Goal: Information Seeking & Learning: Learn about a topic

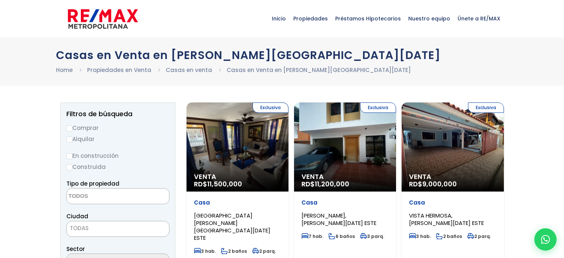
select select
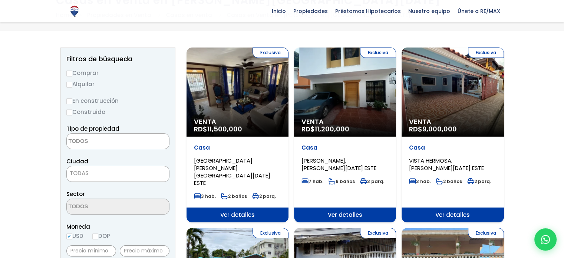
scroll to position [54, 0]
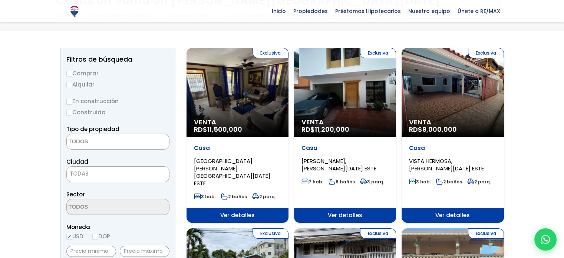
click at [70, 75] on input "Comprar" at bounding box center [69, 74] width 6 height 6
radio input "true"
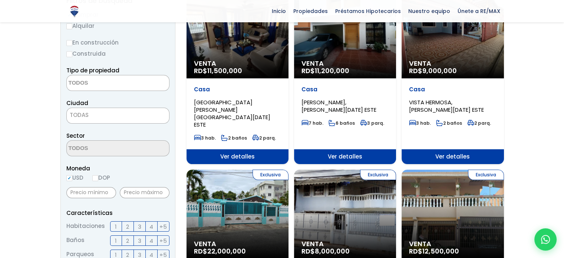
scroll to position [114, 0]
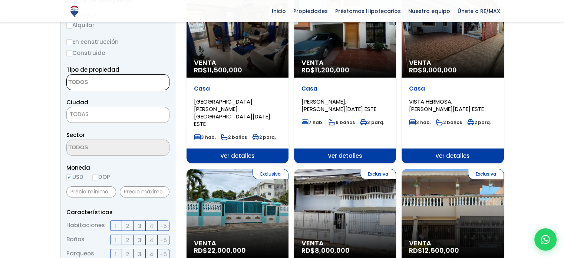
click at [95, 84] on textarea "Search" at bounding box center [103, 83] width 72 height 16
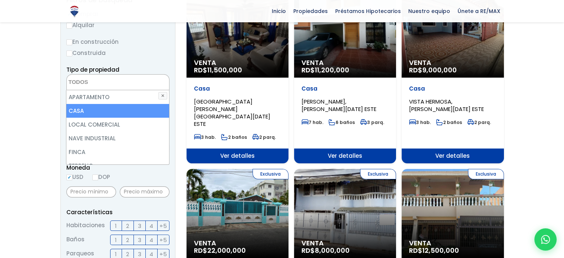
click at [88, 116] on li "CASA" at bounding box center [117, 111] width 102 height 14
select select "house"
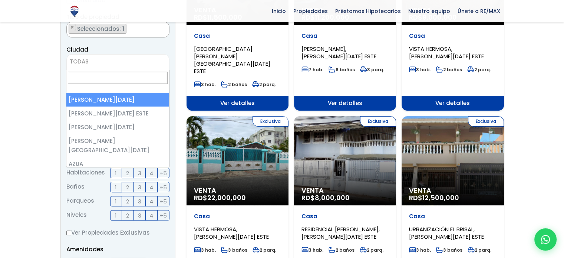
click at [83, 67] on span "TODAS" at bounding box center [117, 62] width 103 height 16
select select "1"
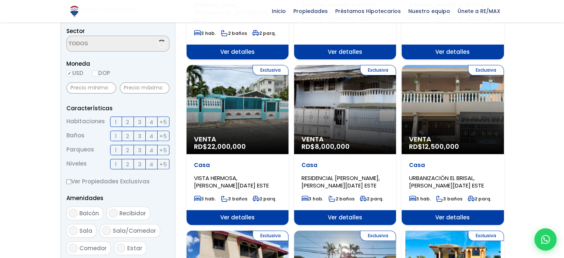
scroll to position [218, 0]
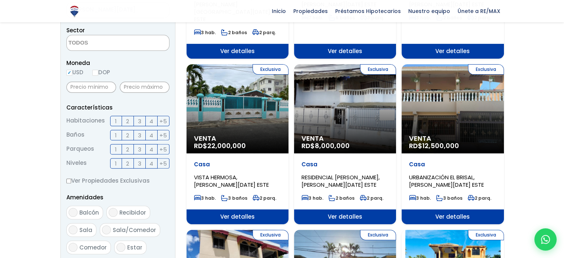
click at [97, 72] on input "DOP" at bounding box center [95, 73] width 6 height 6
radio input "true"
click at [127, 85] on input "text" at bounding box center [145, 87] width 50 height 11
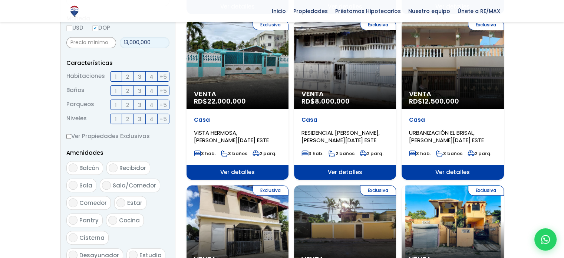
scroll to position [265, 0]
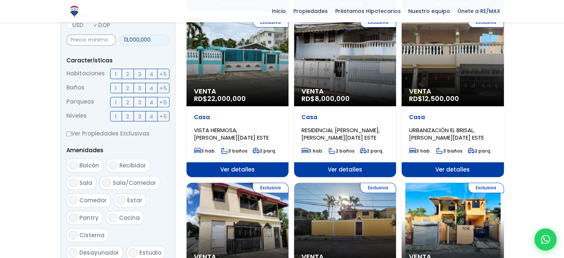
type input "13,000,000"
click at [142, 71] on label "3" at bounding box center [140, 74] width 12 height 10
click at [0, 0] on input "3" at bounding box center [0, 0] width 0 height 0
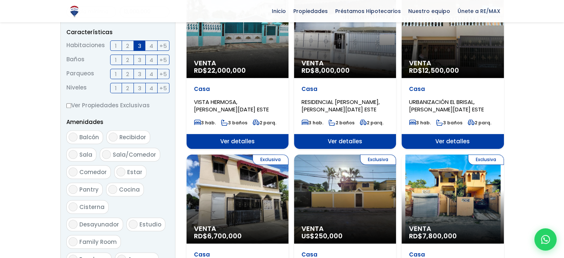
click at [157, 45] on label "4" at bounding box center [152, 45] width 12 height 10
click at [0, 0] on input "4" at bounding box center [0, 0] width 0 height 0
click at [163, 47] on span "+5" at bounding box center [163, 45] width 7 height 9
click at [0, 0] on input "+5" at bounding box center [0, 0] width 0 height 0
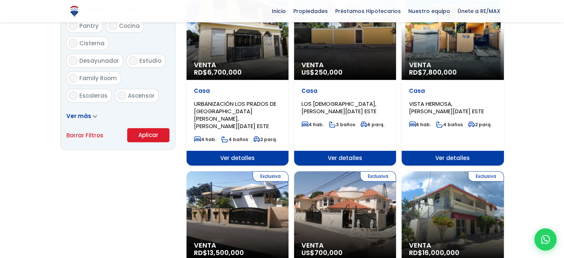
scroll to position [459, 0]
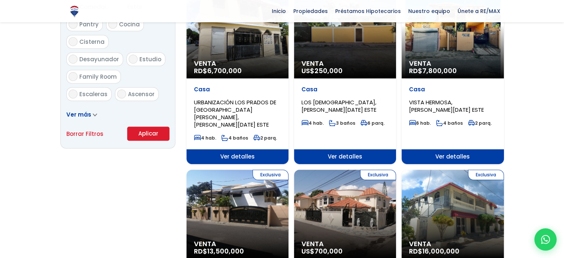
click at [153, 133] on button "Aplicar" at bounding box center [148, 134] width 42 height 14
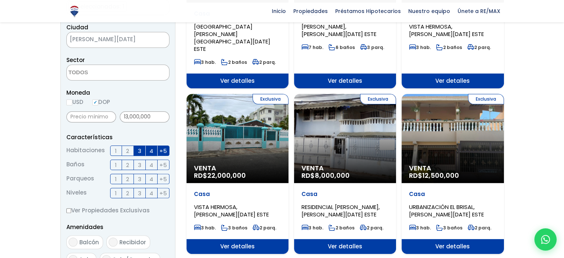
scroll to position [186, 0]
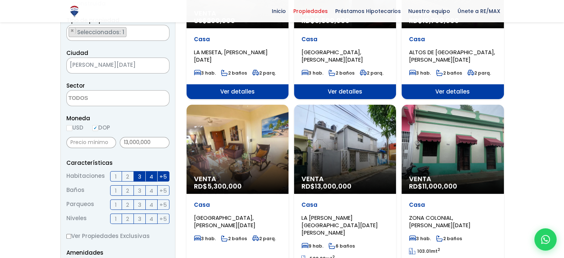
scroll to position [154, 0]
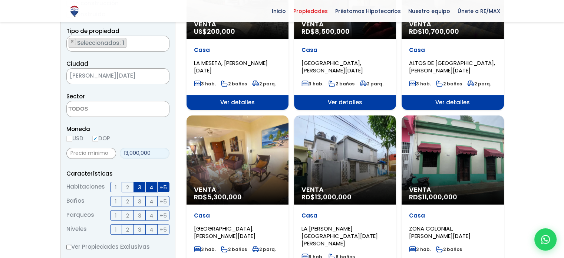
click at [126, 151] on input "13,000,000" at bounding box center [145, 153] width 50 height 11
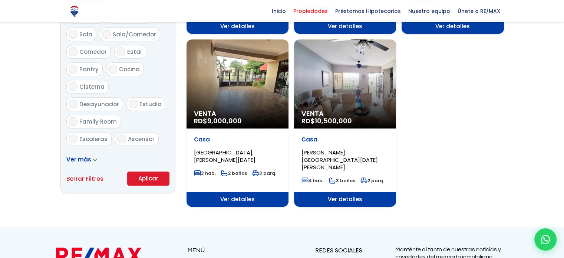
scroll to position [445, 0]
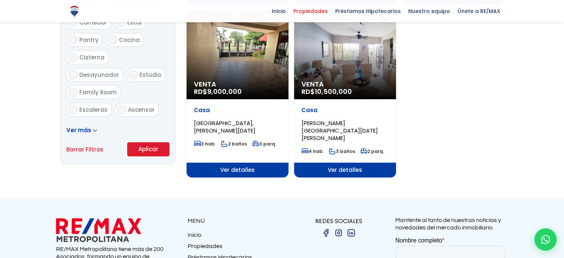
type input "14,000,000"
click at [152, 152] on button "Aplicar" at bounding box center [148, 149] width 42 height 14
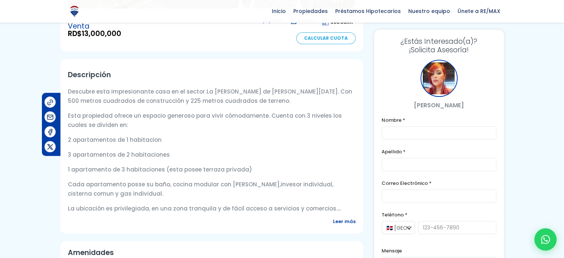
scroll to position [224, 0]
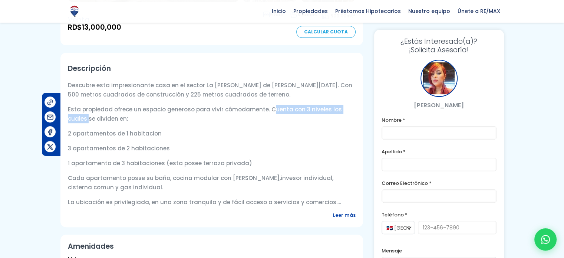
drag, startPoint x: 264, startPoint y: 92, endPoint x: 356, endPoint y: 98, distance: 92.6
click at [356, 98] on div "Descripción Descubre esta impresionante casa en el sector La Agustina de Santo …" at bounding box center [211, 140] width 303 height 174
click at [178, 129] on p "2 apartamentos de 1 habitacion" at bounding box center [212, 133] width 288 height 9
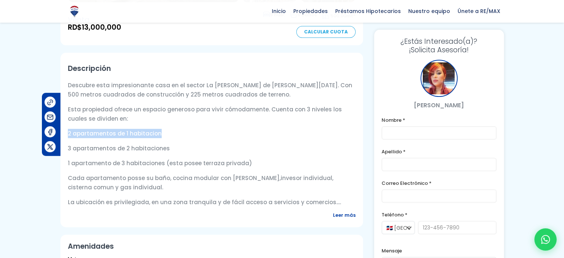
drag, startPoint x: 156, startPoint y: 118, endPoint x: 68, endPoint y: 115, distance: 88.4
click at [68, 129] on p "2 apartamentos de 1 habitacion" at bounding box center [212, 133] width 288 height 9
click at [177, 129] on p "2 apartamentos de 1 habitacion" at bounding box center [212, 133] width 288 height 9
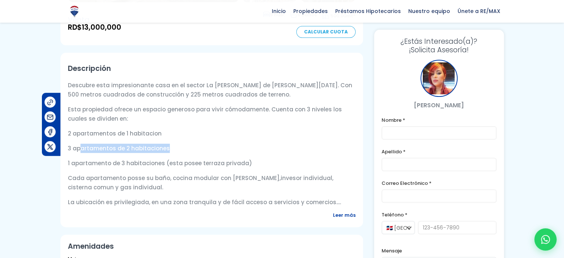
drag, startPoint x: 174, startPoint y: 130, endPoint x: 81, endPoint y: 137, distance: 93.4
click at [81, 144] on p "3 apartamentos de 2 habitaciones" at bounding box center [212, 148] width 288 height 9
click at [196, 127] on div "Descubre esta impresionante casa en el sector La Agustina de Santo Domingo de G…" at bounding box center [212, 144] width 288 height 126
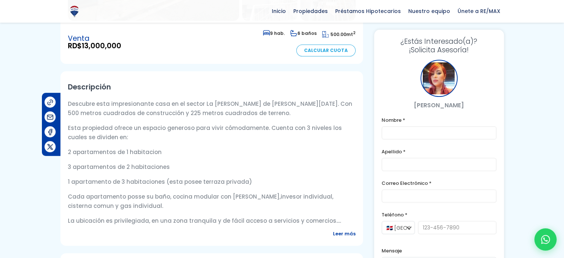
scroll to position [234, 0]
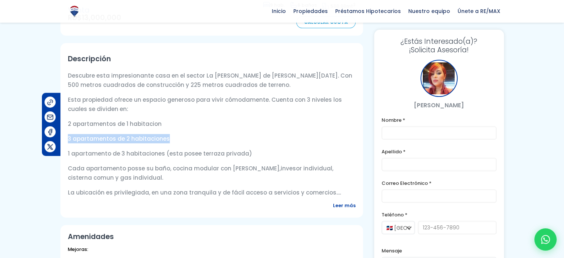
drag, startPoint x: 175, startPoint y: 127, endPoint x: 68, endPoint y: 126, distance: 107.2
click at [68, 134] on p "3 apartamentos de 2 habitaciones" at bounding box center [212, 138] width 288 height 9
click at [104, 149] on p "1 apartamento de 3 habitaciones (esta posee terraza privada)" at bounding box center [212, 153] width 288 height 9
click at [148, 164] on p "Cada apartamento posse su baño, cocina modular con tope de granito,invesor indi…" at bounding box center [212, 173] width 288 height 19
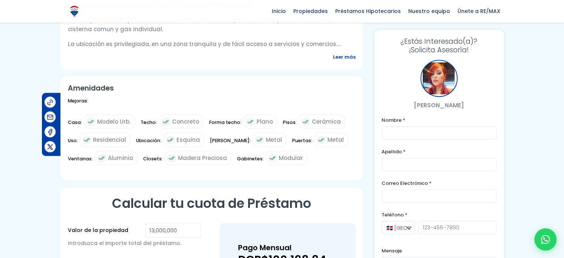
click at [343, 52] on span "Leer más" at bounding box center [344, 56] width 23 height 9
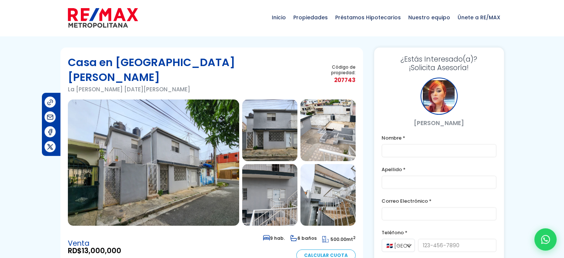
scroll to position [7, 0]
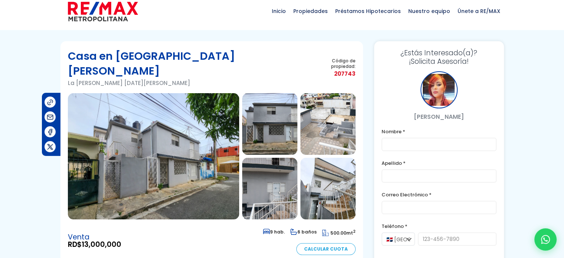
click at [185, 138] on img at bounding box center [153, 156] width 171 height 126
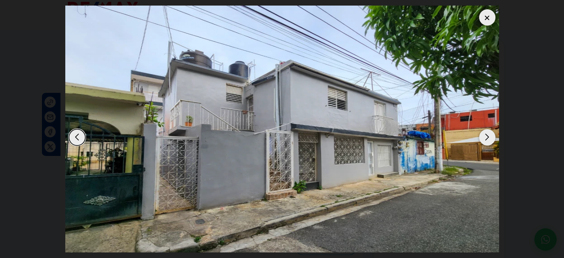
click at [488, 135] on div "Next slide" at bounding box center [487, 137] width 16 height 16
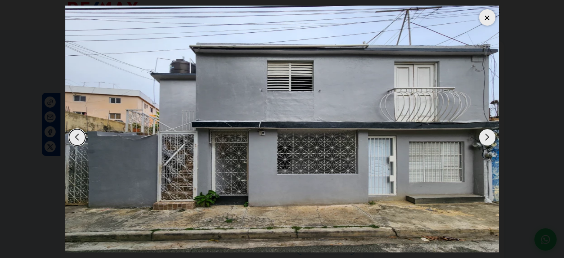
click at [488, 135] on div "Next slide" at bounding box center [487, 137] width 16 height 16
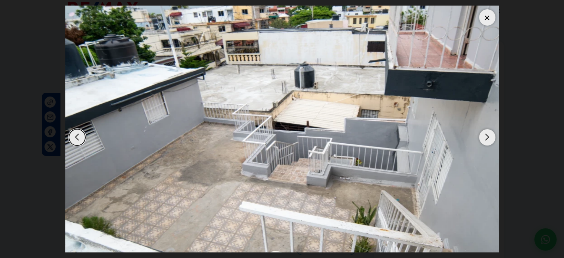
click at [488, 135] on div "Next slide" at bounding box center [487, 137] width 16 height 16
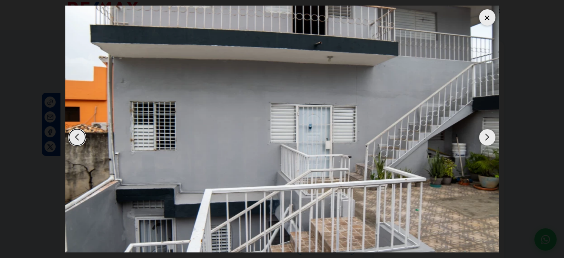
click at [488, 135] on div "Next slide" at bounding box center [487, 137] width 16 height 16
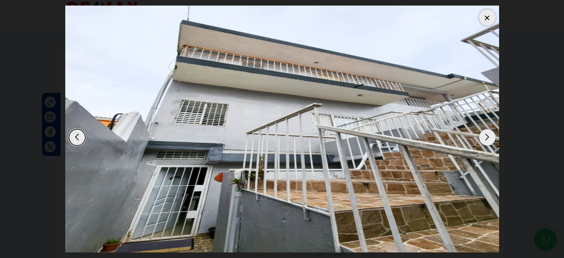
click at [488, 135] on div "Next slide" at bounding box center [487, 137] width 16 height 16
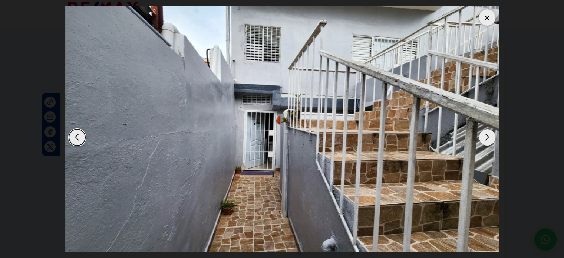
click at [488, 135] on div "Next slide" at bounding box center [487, 137] width 16 height 16
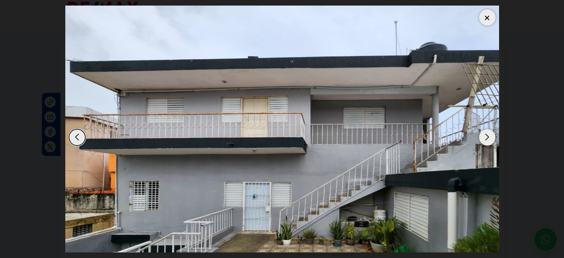
click at [485, 138] on div "Next slide" at bounding box center [487, 137] width 16 height 16
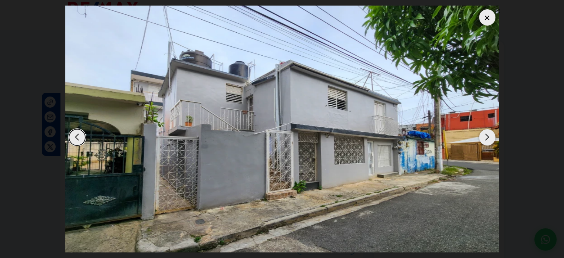
click at [487, 131] on div "Next slide" at bounding box center [487, 137] width 16 height 16
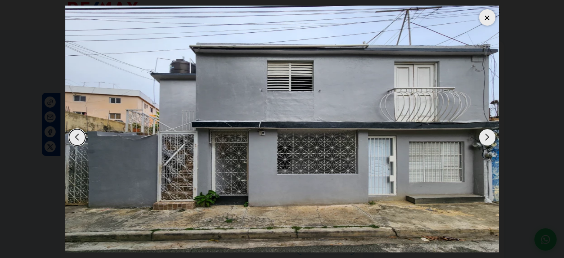
click at [487, 131] on div "Next slide" at bounding box center [487, 137] width 16 height 16
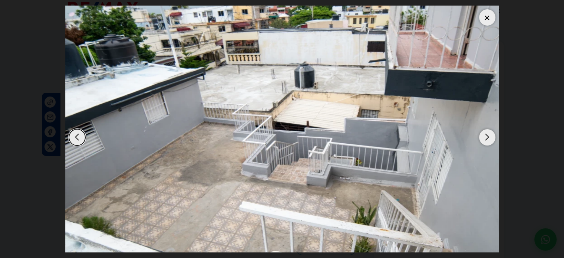
click at [487, 131] on div "Next slide" at bounding box center [487, 137] width 16 height 16
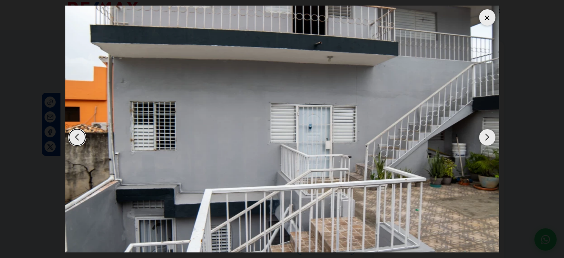
click at [487, 131] on div "Next slide" at bounding box center [487, 137] width 16 height 16
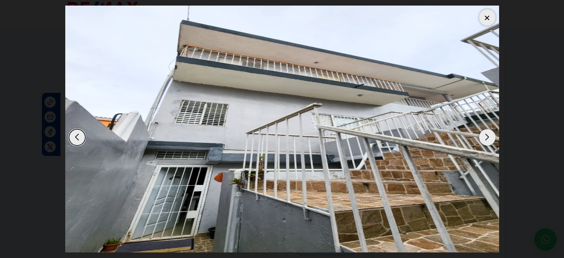
click at [487, 131] on div "Next slide" at bounding box center [487, 137] width 16 height 16
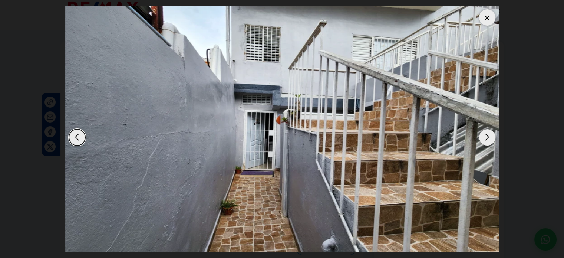
click at [488, 135] on div "Next slide" at bounding box center [487, 137] width 16 height 16
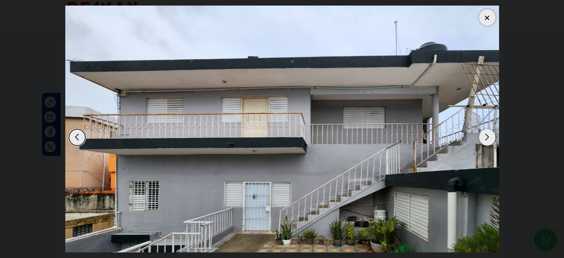
click at [488, 135] on div "Next slide" at bounding box center [487, 137] width 16 height 16
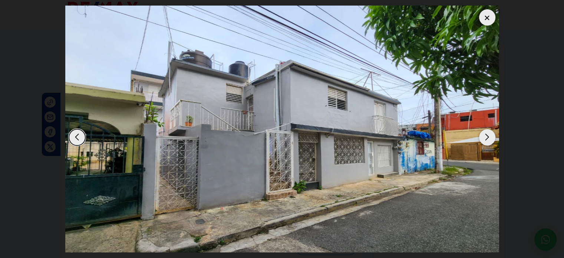
click at [488, 135] on div "Next slide" at bounding box center [487, 137] width 16 height 16
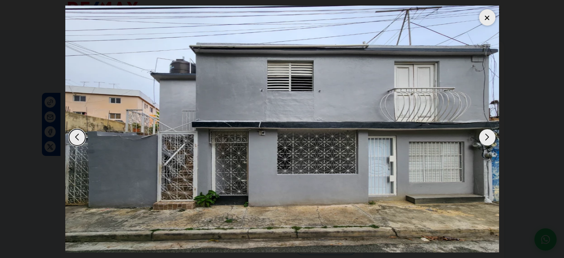
click at [488, 135] on div "Next slide" at bounding box center [487, 137] width 16 height 16
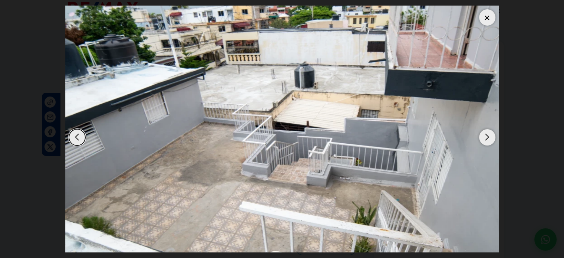
click at [488, 135] on div "Next slide" at bounding box center [487, 137] width 16 height 16
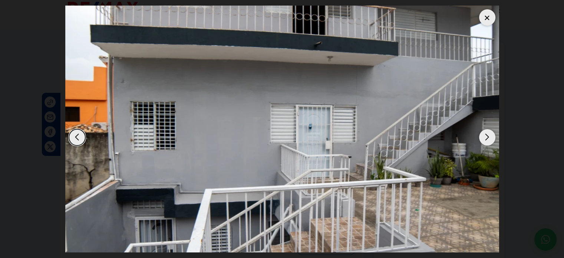
click at [488, 135] on div "Next slide" at bounding box center [487, 137] width 16 height 16
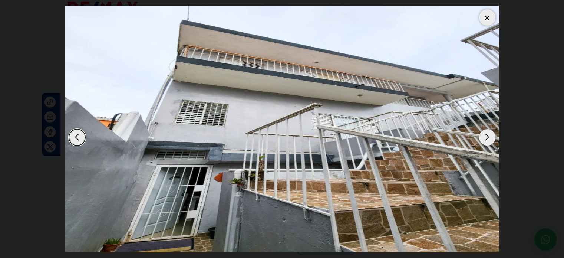
click at [488, 135] on div "Next slide" at bounding box center [487, 137] width 16 height 16
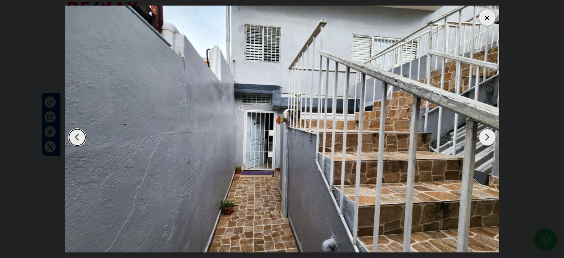
click at [488, 135] on div "Next slide" at bounding box center [487, 137] width 16 height 16
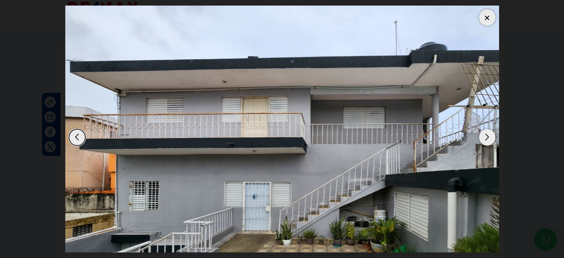
click at [488, 135] on div "Next slide" at bounding box center [487, 137] width 16 height 16
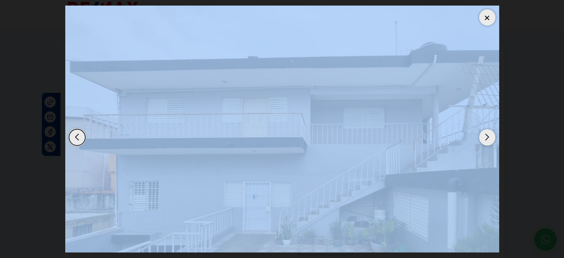
click at [488, 135] on div "Next slide" at bounding box center [487, 137] width 16 height 16
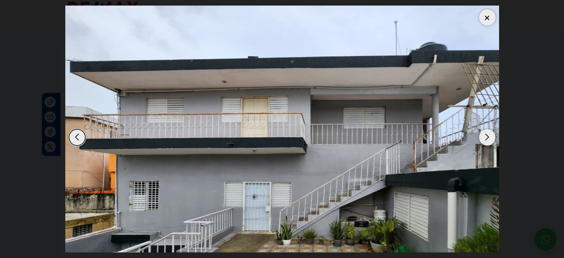
click at [488, 135] on div "Next slide" at bounding box center [487, 137] width 16 height 16
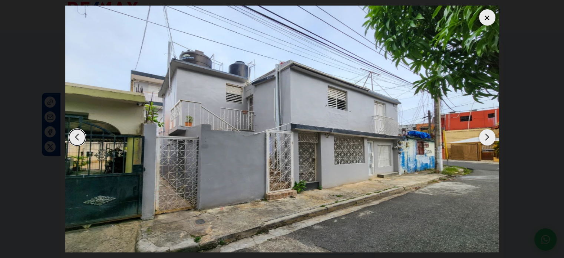
click at [488, 135] on div "Next slide" at bounding box center [487, 137] width 16 height 16
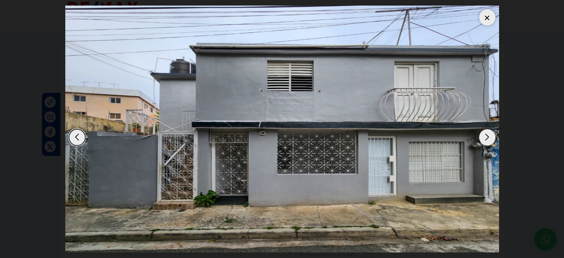
click at [488, 135] on div "Next slide" at bounding box center [487, 137] width 16 height 16
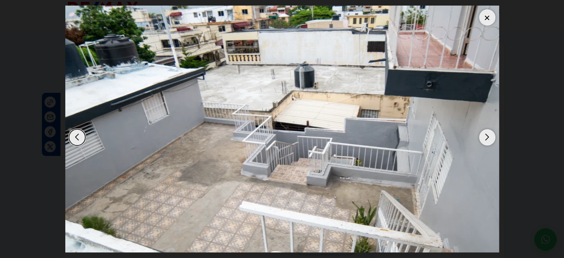
click at [488, 135] on div "Next slide" at bounding box center [487, 137] width 16 height 16
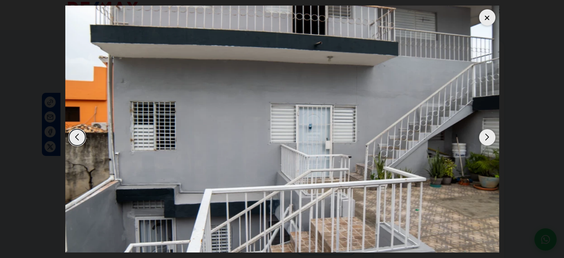
click at [488, 14] on div at bounding box center [487, 17] width 16 height 16
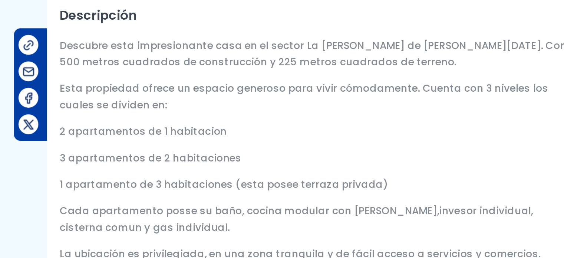
scroll to position [206, 0]
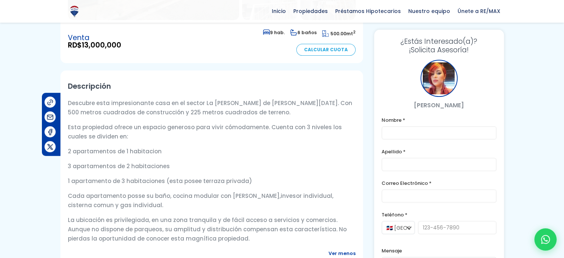
drag, startPoint x: 274, startPoint y: 96, endPoint x: 165, endPoint y: 98, distance: 109.1
click at [165, 98] on p "Descubre esta impresionante casa en el sector La Agustina de Santo Domingo de G…" at bounding box center [212, 107] width 288 height 19
click at [267, 103] on div "Descubre esta impresionante casa en el sector La Agustina de Santo Domingo de G…" at bounding box center [212, 170] width 288 height 145
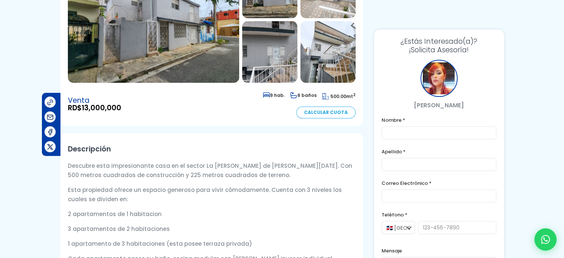
scroll to position [0, 0]
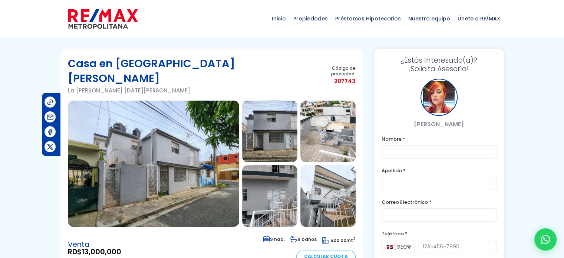
click at [211, 151] on img at bounding box center [153, 164] width 171 height 126
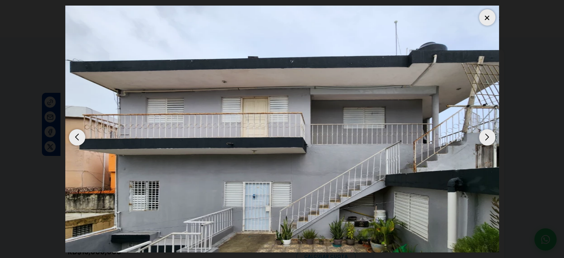
click at [465, 141] on img "7 / 7" at bounding box center [282, 129] width 434 height 247
click at [78, 136] on div "Previous slide" at bounding box center [77, 137] width 16 height 16
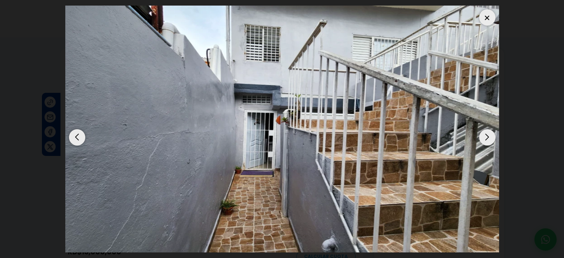
click at [78, 136] on div "Previous slide" at bounding box center [77, 137] width 16 height 16
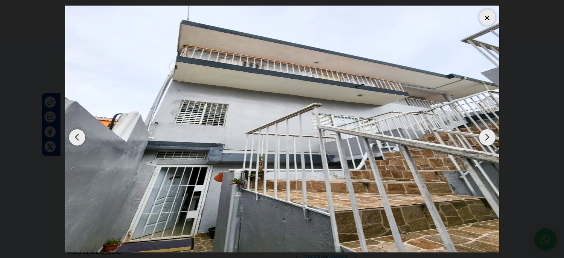
click at [78, 136] on div "Previous slide" at bounding box center [77, 137] width 16 height 16
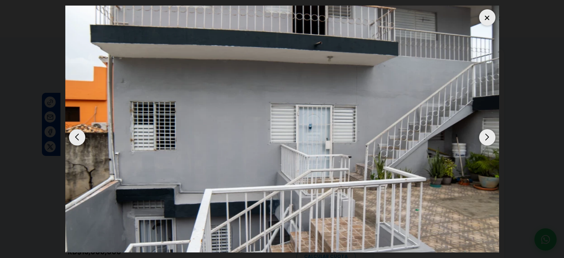
click at [78, 136] on div "Previous slide" at bounding box center [77, 137] width 16 height 16
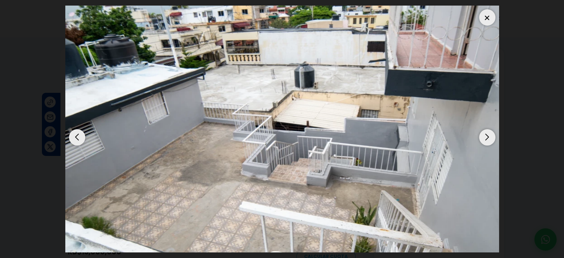
click at [78, 136] on div "Previous slide" at bounding box center [77, 137] width 16 height 16
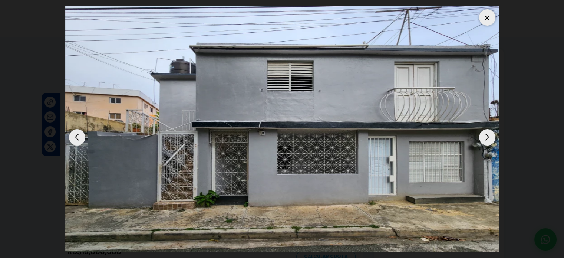
click at [78, 136] on div "Previous slide" at bounding box center [77, 137] width 16 height 16
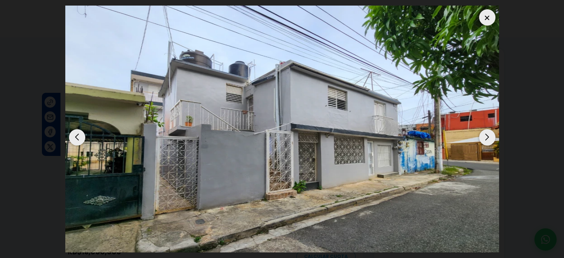
click at [81, 137] on div "Previous slide" at bounding box center [77, 137] width 16 height 16
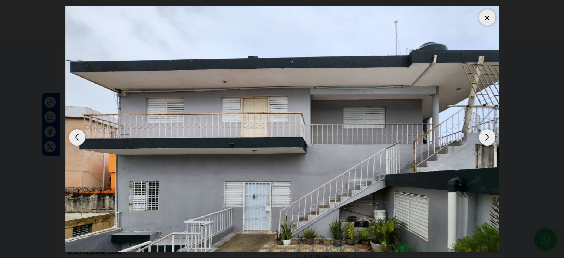
click at [81, 137] on div "Previous slide" at bounding box center [77, 137] width 16 height 16
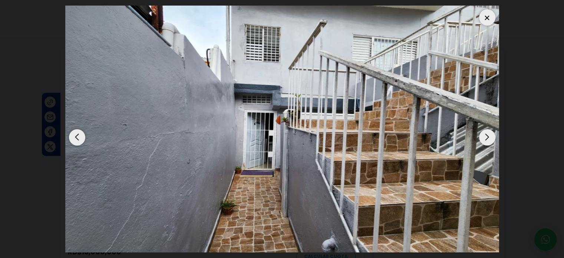
click at [81, 137] on div "Previous slide" at bounding box center [77, 137] width 16 height 16
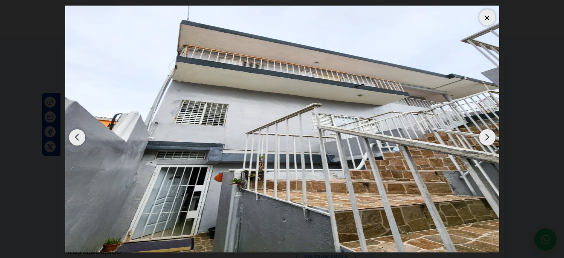
click at [81, 137] on div "Previous slide" at bounding box center [77, 137] width 16 height 16
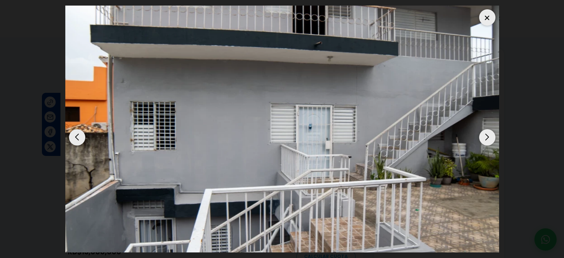
click at [81, 137] on div "Previous slide" at bounding box center [77, 137] width 16 height 16
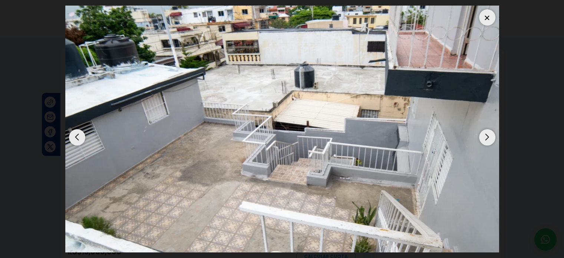
click at [81, 137] on div "Previous slide" at bounding box center [77, 137] width 16 height 16
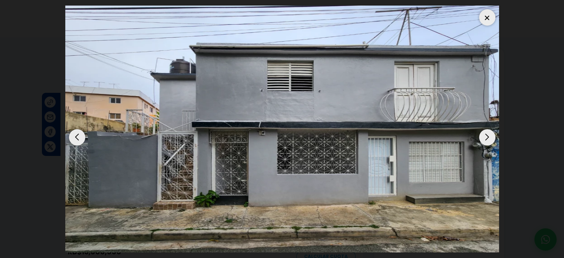
click at [81, 137] on div "Previous slide" at bounding box center [77, 137] width 16 height 16
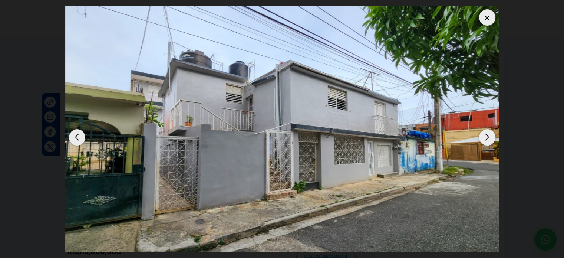
click at [81, 137] on div "Previous slide" at bounding box center [77, 137] width 16 height 16
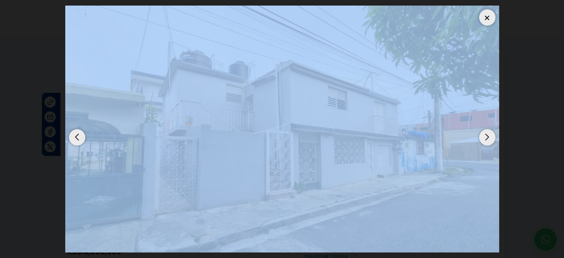
click at [81, 137] on div "Previous slide" at bounding box center [77, 137] width 16 height 16
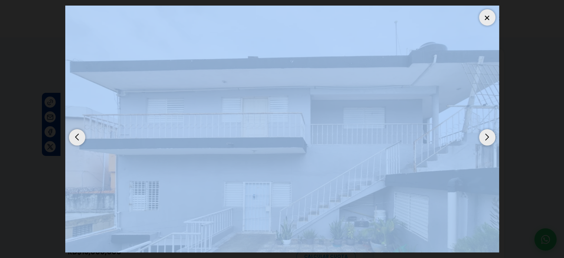
click at [81, 137] on div "Previous slide" at bounding box center [77, 137] width 16 height 16
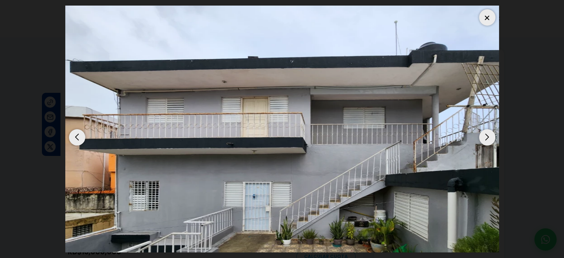
click at [81, 137] on div "Previous slide" at bounding box center [77, 137] width 16 height 16
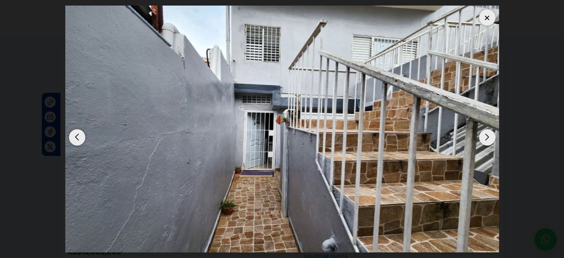
click at [488, 16] on div at bounding box center [487, 17] width 16 height 16
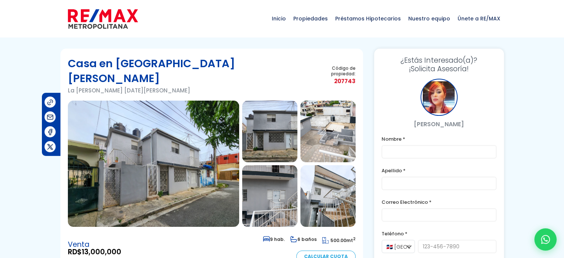
click at [37, 26] on div "Inicio Propiedades Préstamos Hipotecarios Calculadora de préstamos Nuestro equi…" at bounding box center [282, 18] width 564 height 37
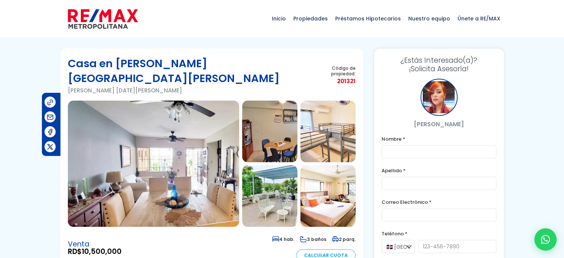
scroll to position [50, 0]
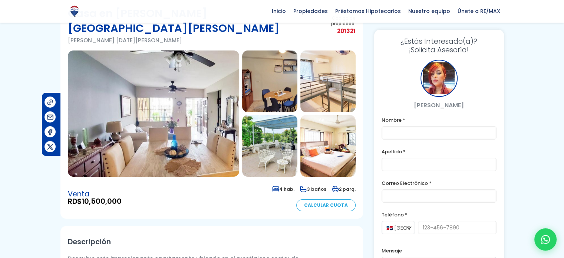
click at [170, 63] on img at bounding box center [153, 113] width 171 height 126
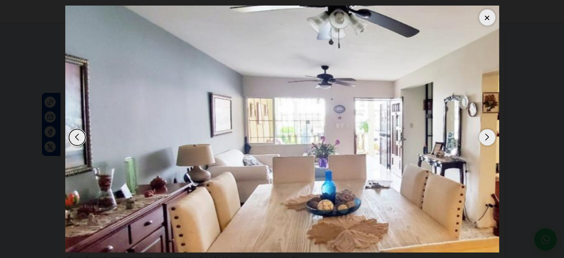
click at [485, 138] on div "Next slide" at bounding box center [487, 137] width 16 height 16
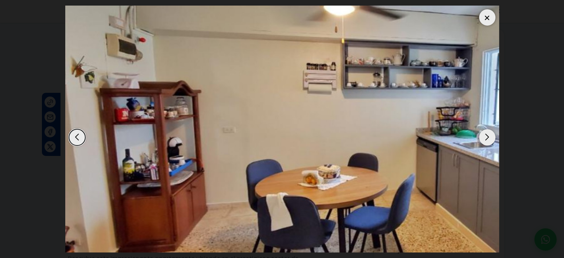
click at [485, 138] on div "Next slide" at bounding box center [487, 137] width 16 height 16
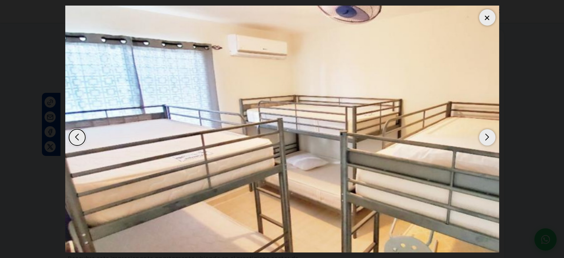
click at [485, 138] on div "Next slide" at bounding box center [487, 137] width 16 height 16
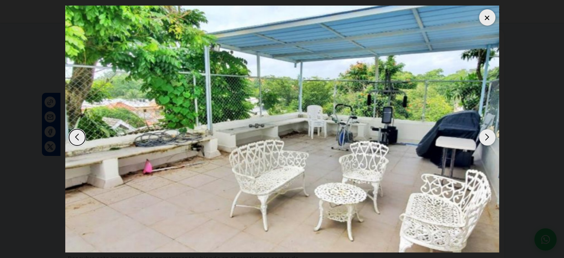
click at [78, 130] on div "Previous slide" at bounding box center [77, 137] width 16 height 16
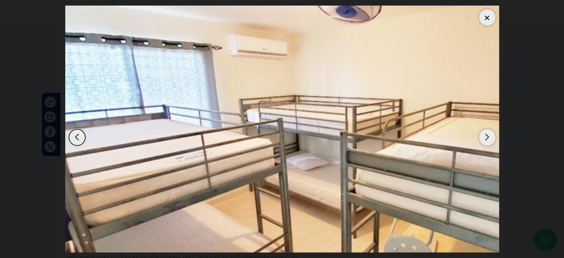
click at [486, 138] on div "Next slide" at bounding box center [487, 137] width 16 height 16
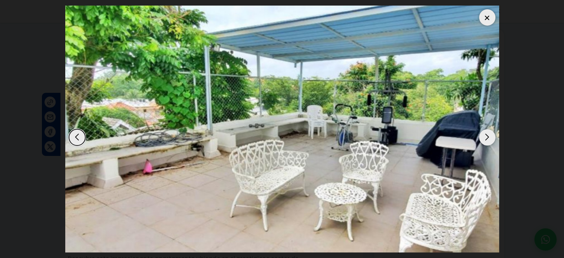
click at [486, 138] on div "Next slide" at bounding box center [487, 137] width 16 height 16
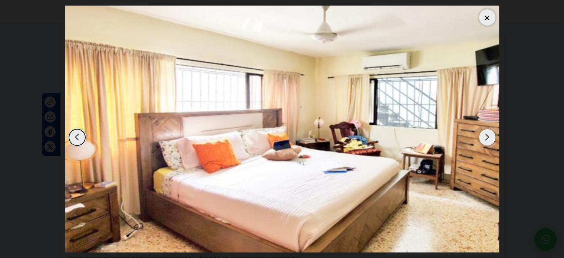
click at [486, 138] on div "Next slide" at bounding box center [487, 137] width 16 height 16
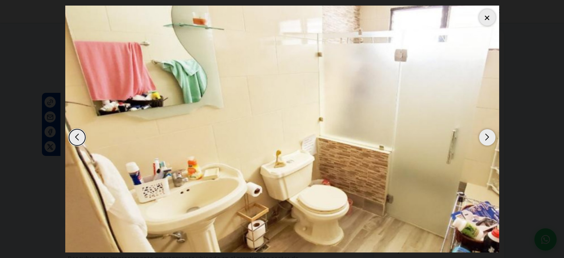
click at [486, 138] on div "Next slide" at bounding box center [487, 137] width 16 height 16
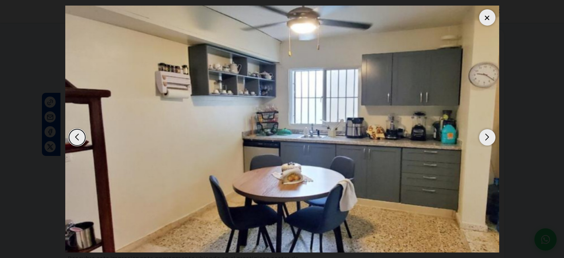
click at [486, 138] on div "Next slide" at bounding box center [487, 137] width 16 height 16
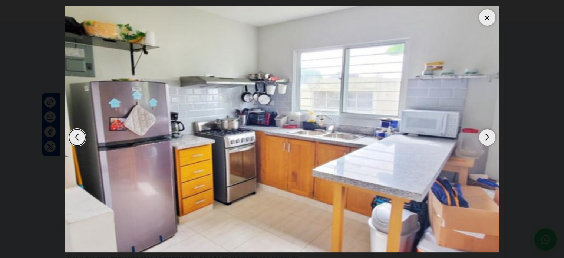
click at [486, 138] on div "Next slide" at bounding box center [487, 137] width 16 height 16
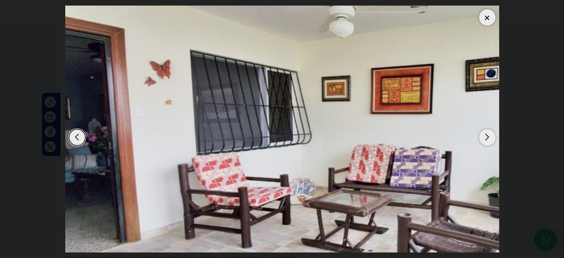
click at [486, 138] on div "Next slide" at bounding box center [487, 137] width 16 height 16
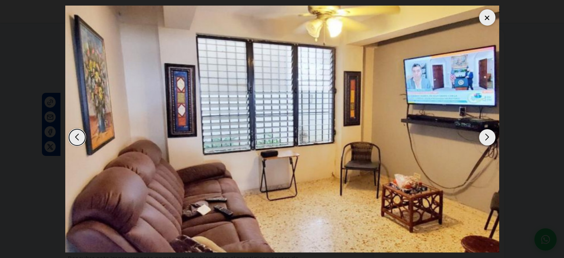
click at [486, 138] on div "Next slide" at bounding box center [487, 137] width 16 height 16
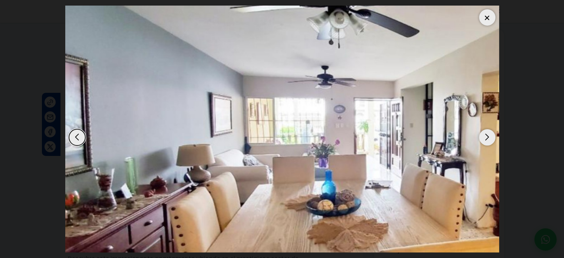
click at [486, 138] on div "Next slide" at bounding box center [487, 137] width 16 height 16
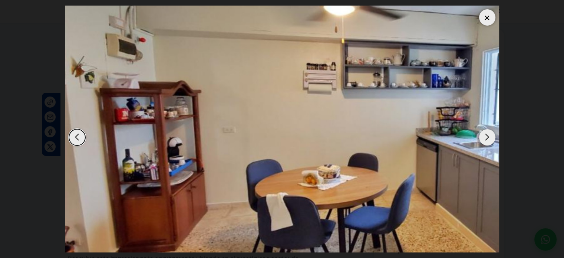
click at [486, 138] on div "Next slide" at bounding box center [487, 137] width 16 height 16
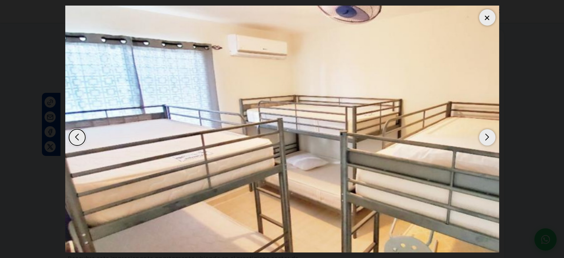
click at [486, 138] on div "Next slide" at bounding box center [487, 137] width 16 height 16
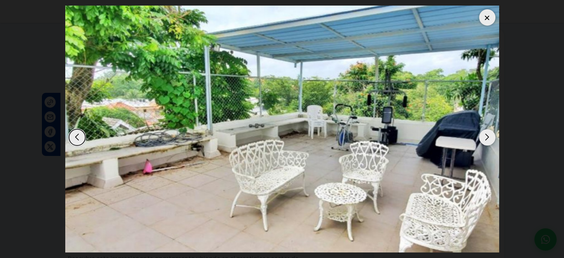
click at [505, 132] on dialog at bounding box center [282, 129] width 445 height 258
click at [489, 20] on div at bounding box center [487, 17] width 16 height 16
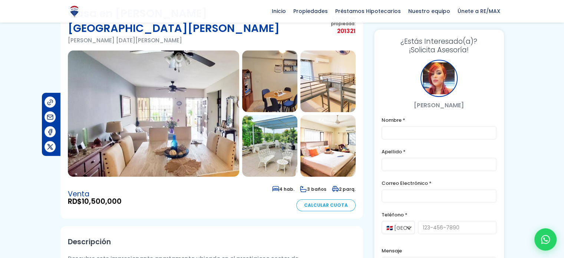
click at [555, 208] on html "X Inicio Propiedades Préstamos Hipotecarios Calculadora de préstamos Nuestro eq…" at bounding box center [282, 79] width 564 height 258
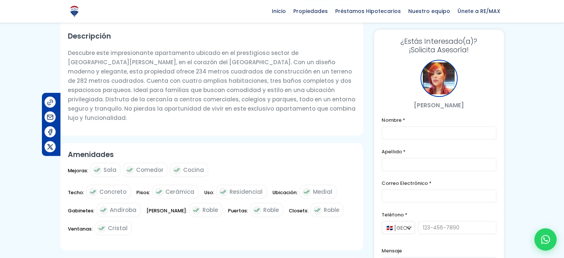
scroll to position [0, 0]
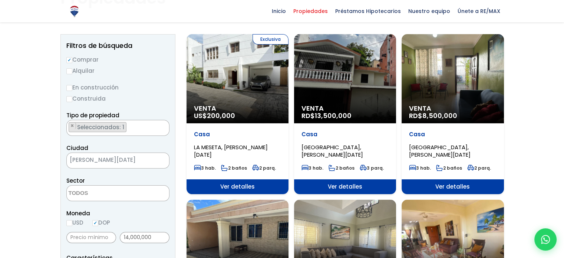
scroll to position [69, 0]
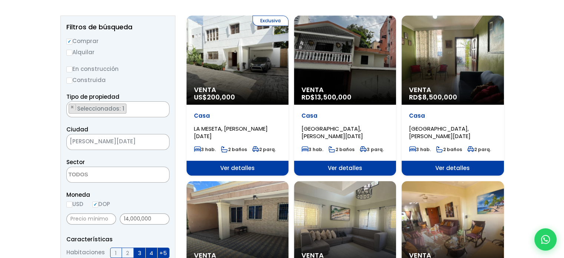
scroll to position [3, 0]
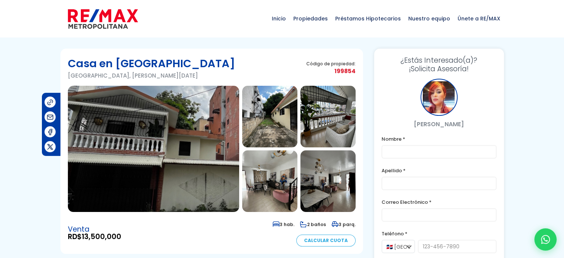
click at [162, 134] on img at bounding box center [153, 149] width 171 height 126
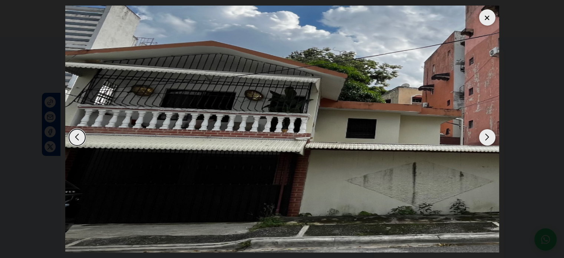
click at [485, 136] on div "Next slide" at bounding box center [487, 137] width 16 height 16
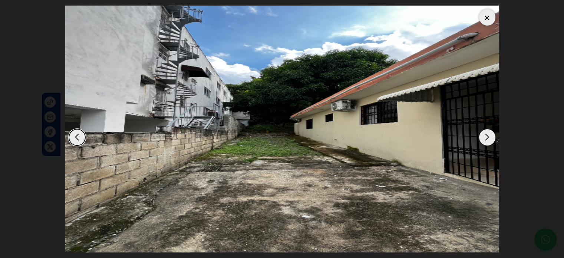
click at [485, 136] on div "Next slide" at bounding box center [487, 137] width 16 height 16
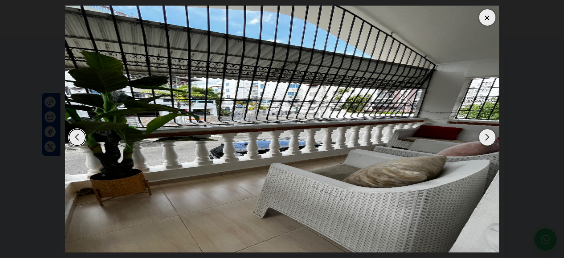
click at [78, 139] on div "Previous slide" at bounding box center [77, 137] width 16 height 16
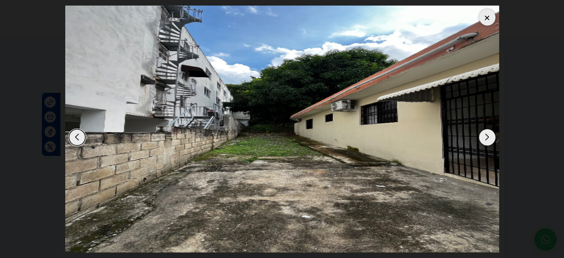
click at [484, 135] on div "Next slide" at bounding box center [487, 137] width 16 height 16
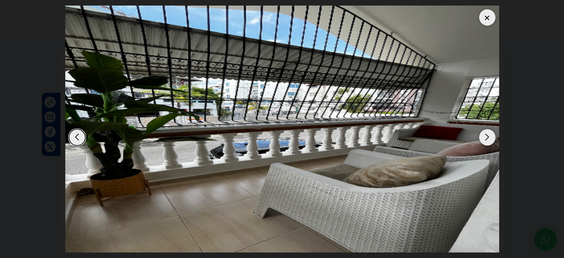
click at [484, 135] on div "Next slide" at bounding box center [487, 137] width 16 height 16
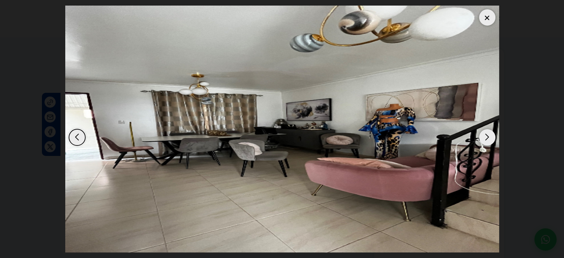
click at [484, 135] on div "Next slide" at bounding box center [487, 137] width 16 height 16
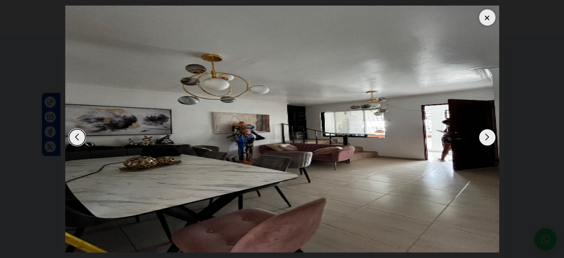
click at [488, 139] on div "Next slide" at bounding box center [487, 137] width 16 height 16
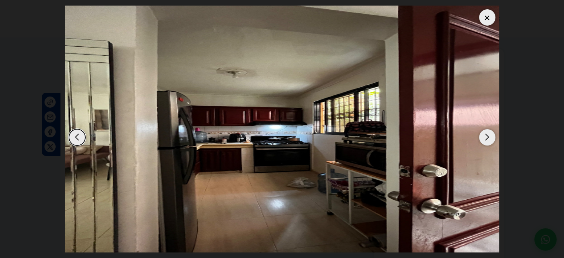
click at [488, 139] on div "Next slide" at bounding box center [487, 137] width 16 height 16
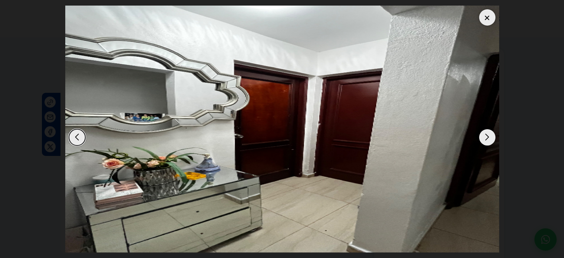
click at [488, 139] on div "Next slide" at bounding box center [487, 137] width 16 height 16
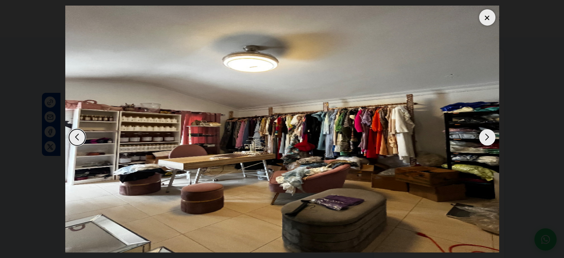
click at [488, 139] on div "Next slide" at bounding box center [487, 137] width 16 height 16
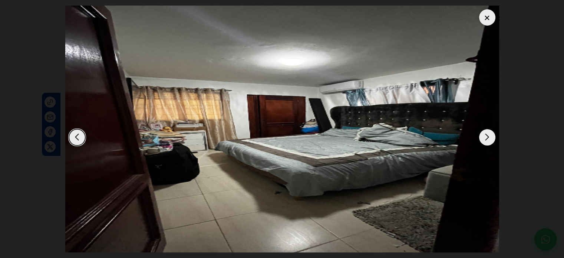
click at [488, 139] on div "Next slide" at bounding box center [487, 137] width 16 height 16
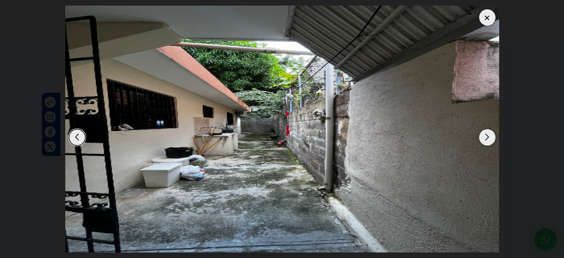
click at [488, 139] on div "Next slide" at bounding box center [487, 137] width 16 height 16
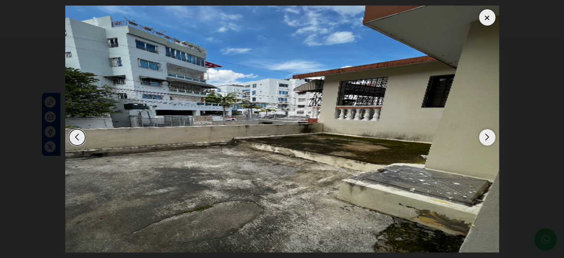
click at [488, 20] on div at bounding box center [487, 17] width 16 height 16
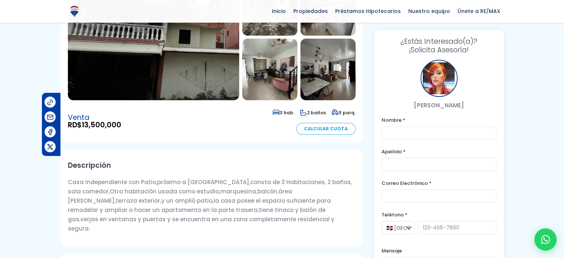
scroll to position [24, 0]
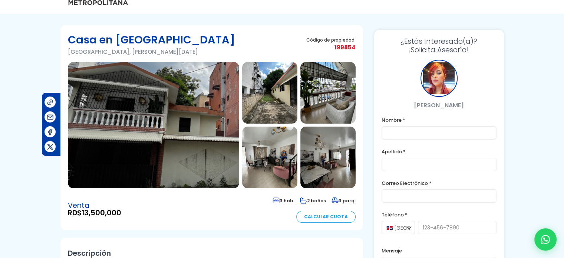
click at [317, 164] on img at bounding box center [328, 158] width 55 height 62
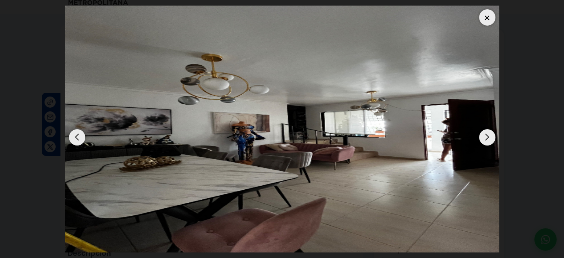
click at [73, 134] on div "Previous slide" at bounding box center [77, 137] width 16 height 16
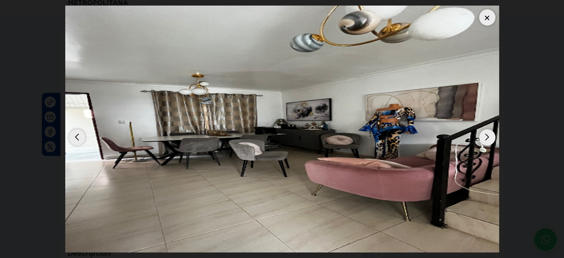
click at [73, 134] on div "Previous slide" at bounding box center [77, 137] width 16 height 16
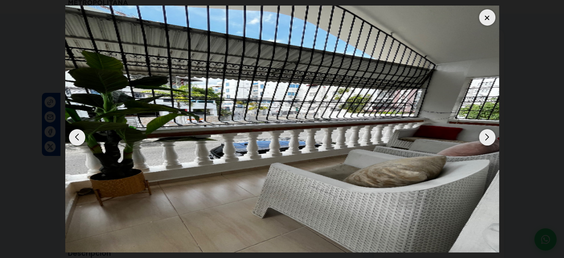
click at [73, 134] on div "Previous slide" at bounding box center [77, 137] width 16 height 16
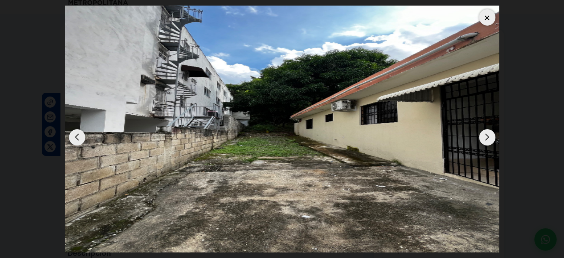
click at [505, 76] on dialog at bounding box center [282, 129] width 445 height 258
click at [505, 80] on dialog at bounding box center [282, 129] width 445 height 258
click at [483, 14] on div at bounding box center [487, 17] width 16 height 16
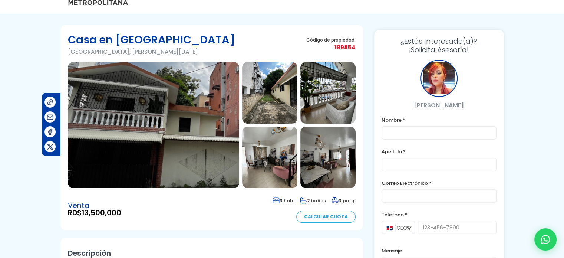
scroll to position [0, 0]
